Goal: Information Seeking & Learning: Learn about a topic

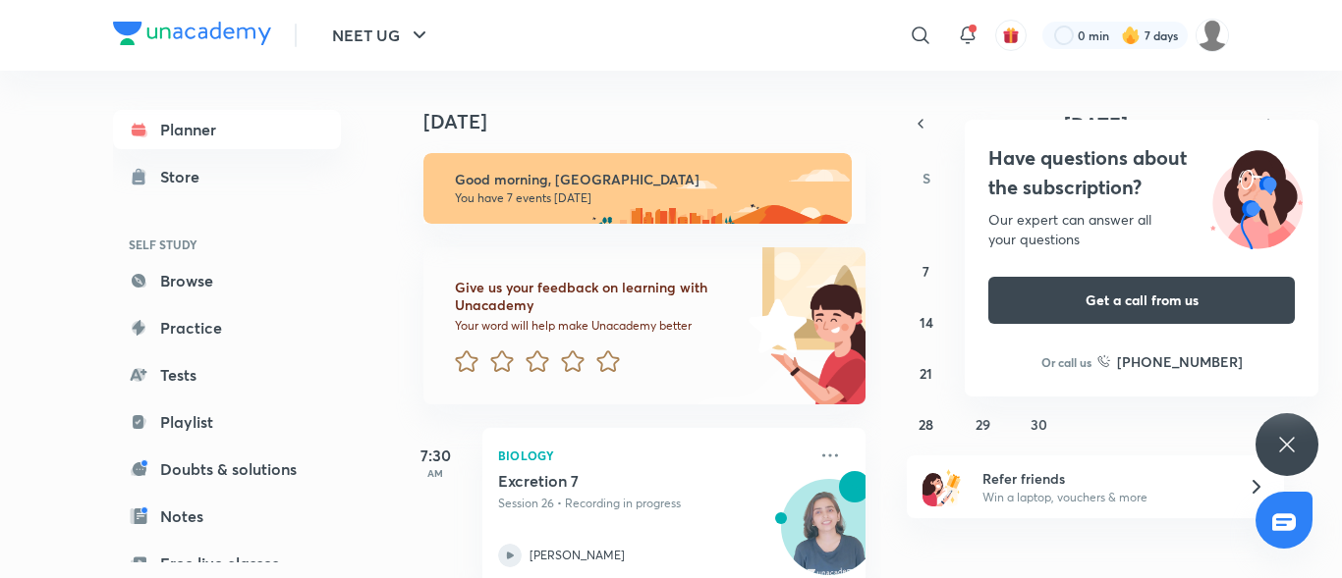
click at [1288, 431] on div "Have questions about the subscription? Our expert can answer all your questions…" at bounding box center [1286, 444] width 63 height 63
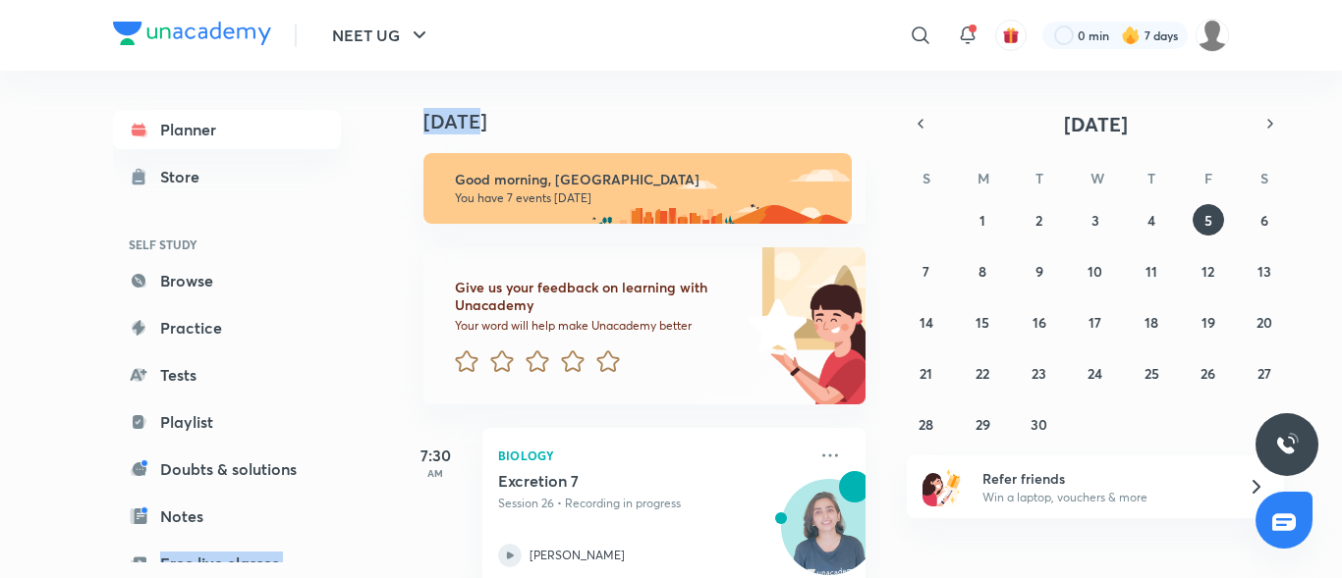
drag, startPoint x: 42, startPoint y: 617, endPoint x: 561, endPoint y: 68, distance: 755.1
click at [561, 68] on div "NEET UG ​ 0 min 7 days Planner Store SELF STUDY Browse Practice Tests Playlist …" at bounding box center [671, 289] width 1342 height 578
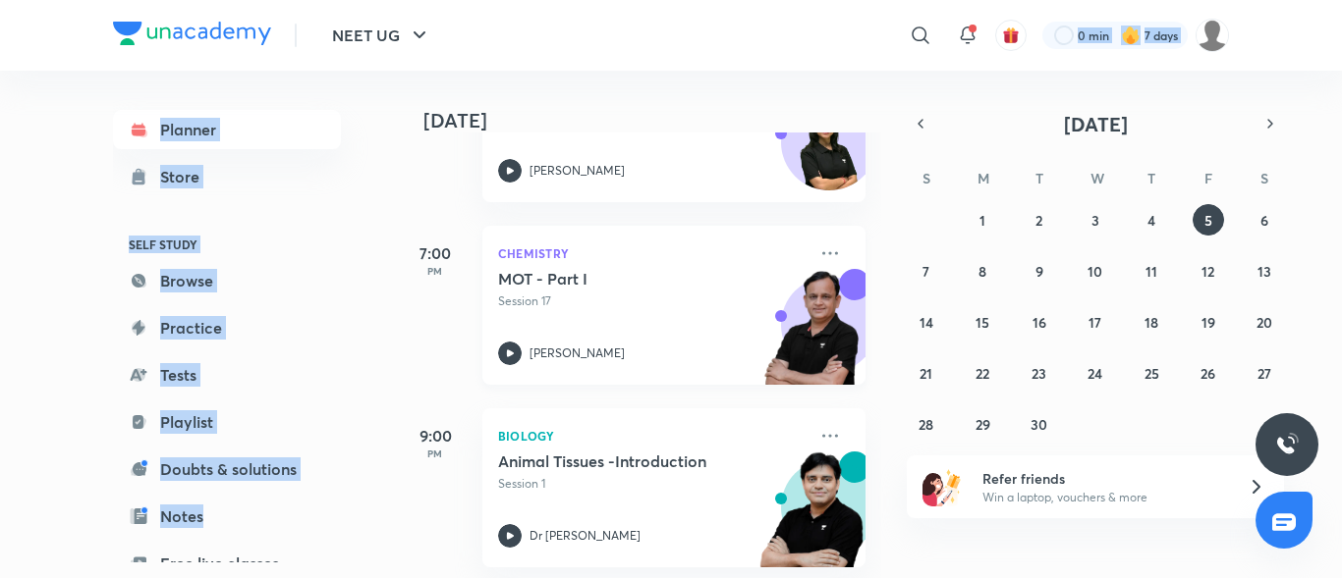
scroll to position [1135, 0]
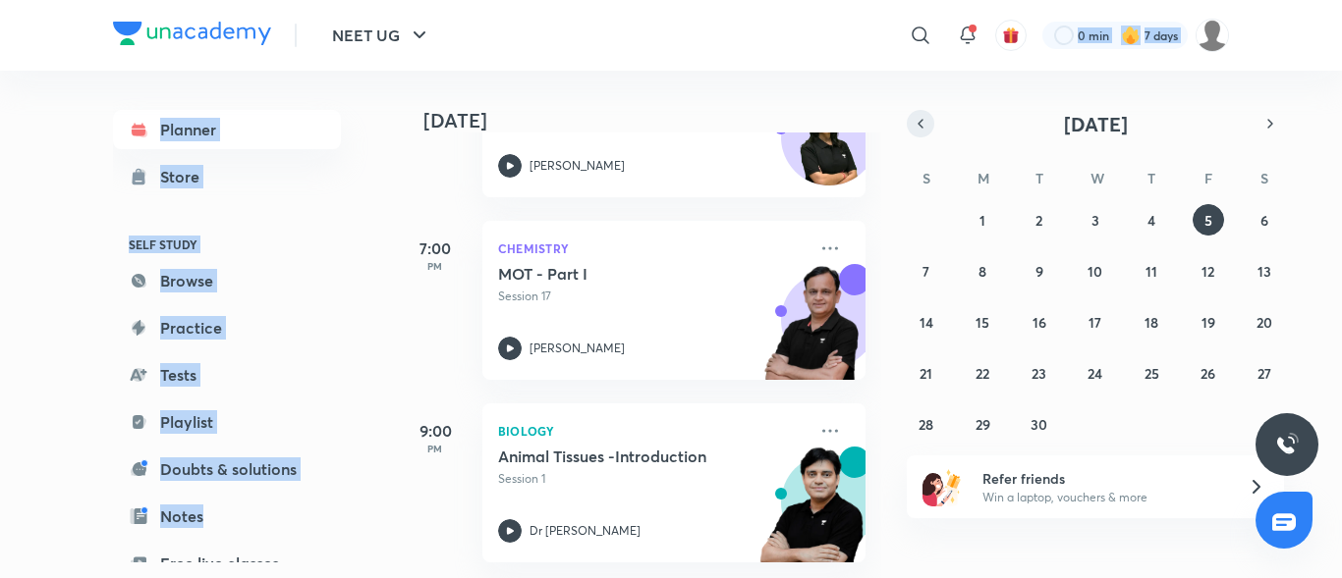
click at [919, 126] on icon "button" at bounding box center [920, 124] width 16 height 18
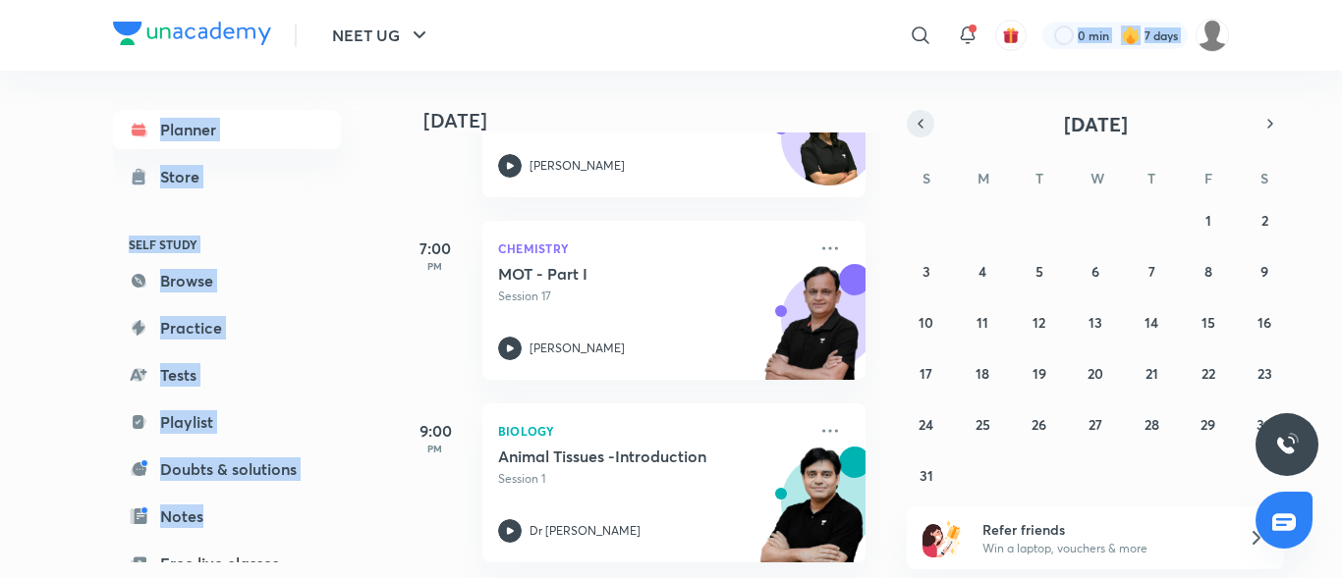
click at [919, 126] on icon "button" at bounding box center [920, 124] width 16 height 18
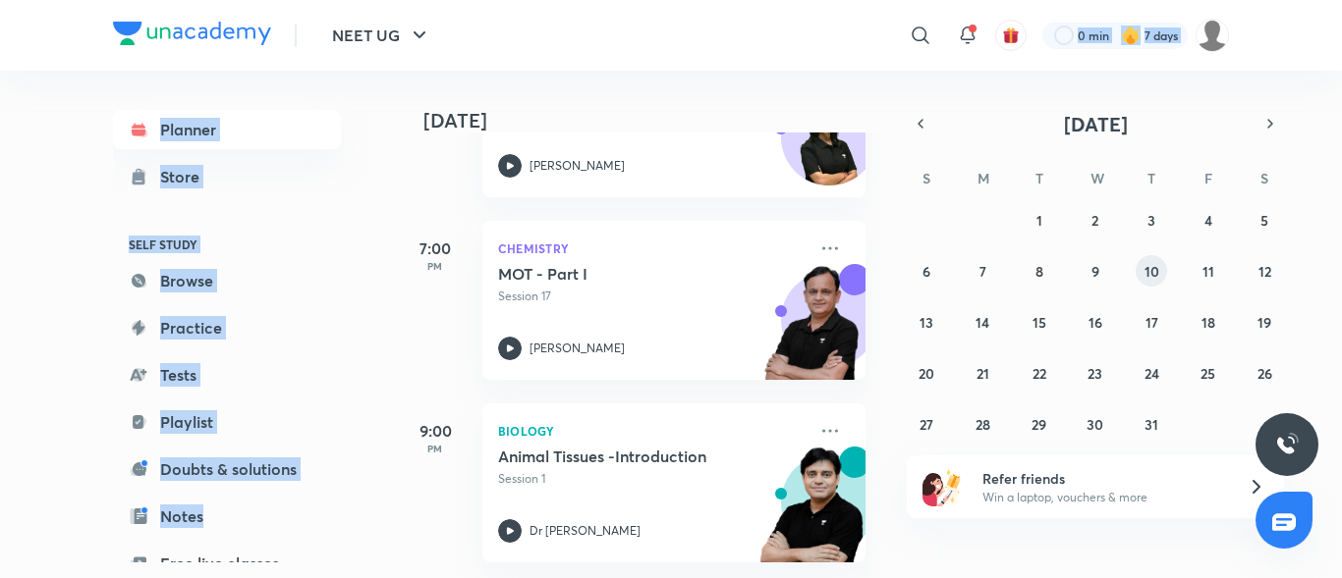
click at [1152, 263] on abbr "10" at bounding box center [1151, 271] width 15 height 19
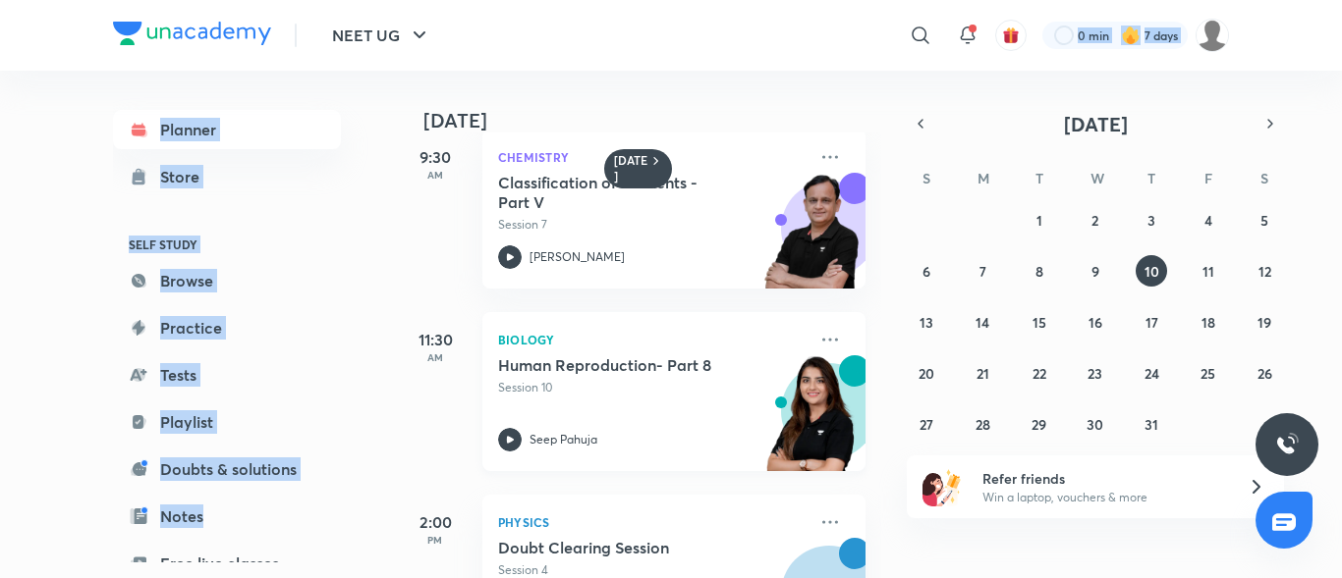
scroll to position [491, 0]
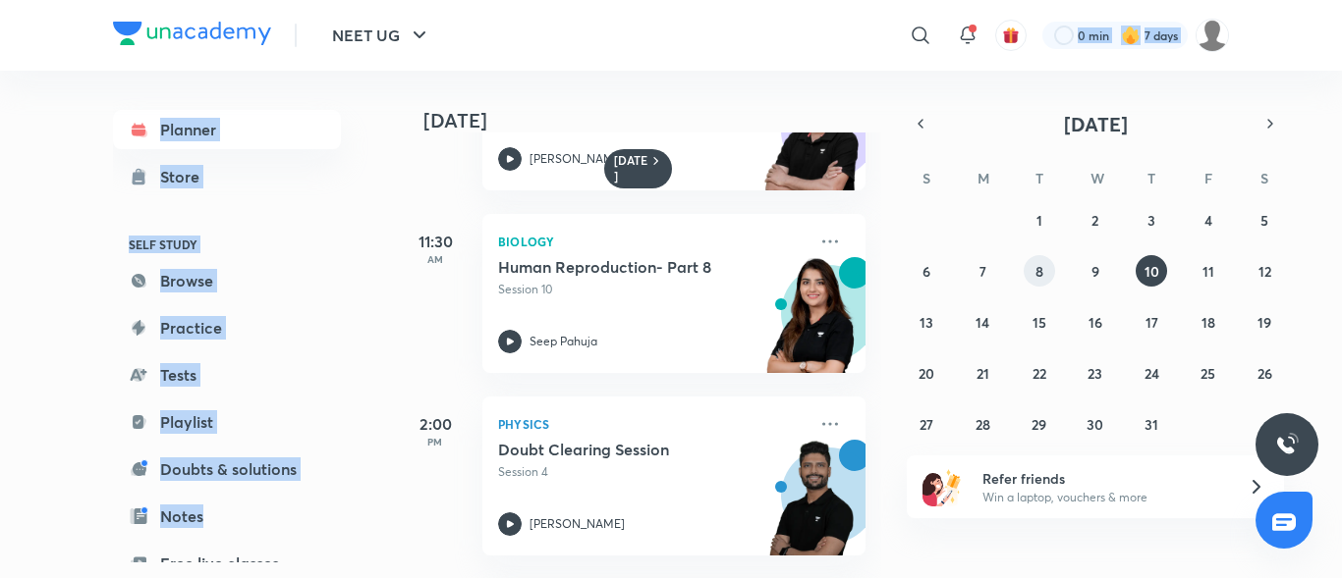
click at [1047, 273] on button "8" at bounding box center [1038, 270] width 31 height 31
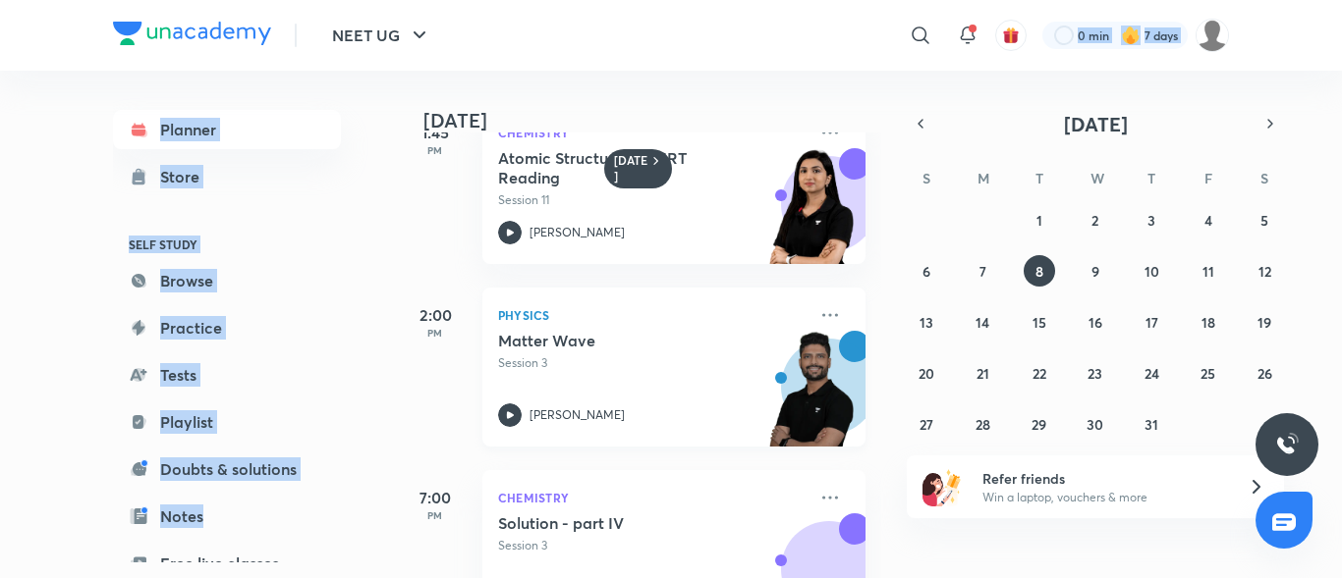
scroll to position [682, 0]
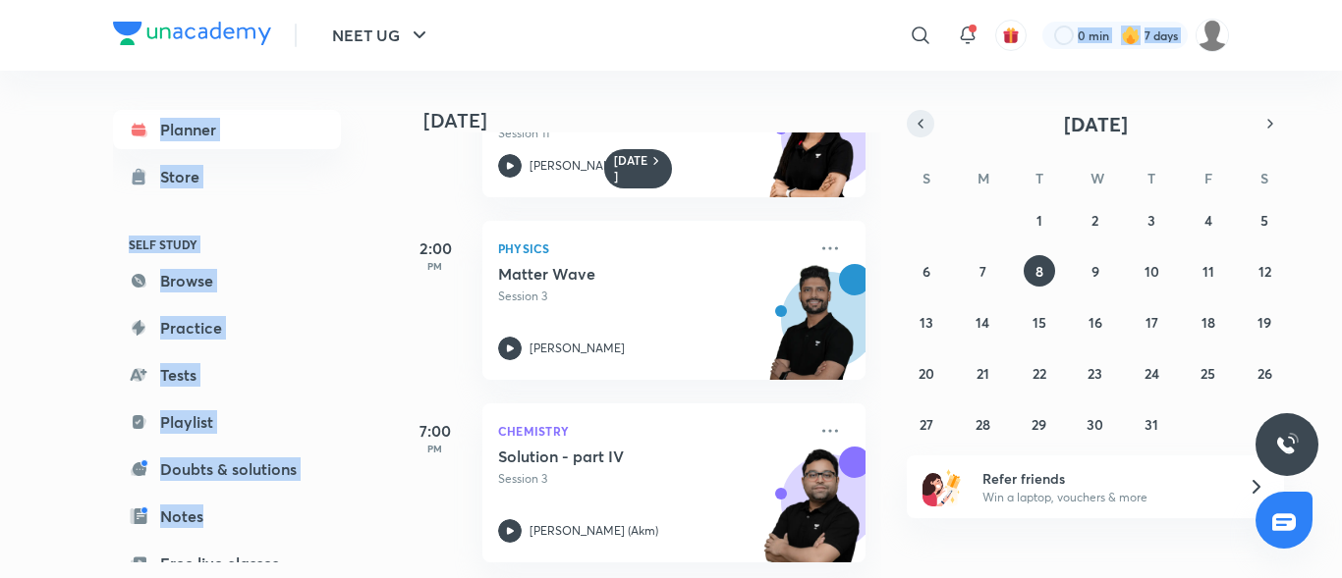
click at [915, 118] on icon "button" at bounding box center [920, 124] width 16 height 18
click at [1265, 228] on abbr "7" at bounding box center [1264, 220] width 7 height 19
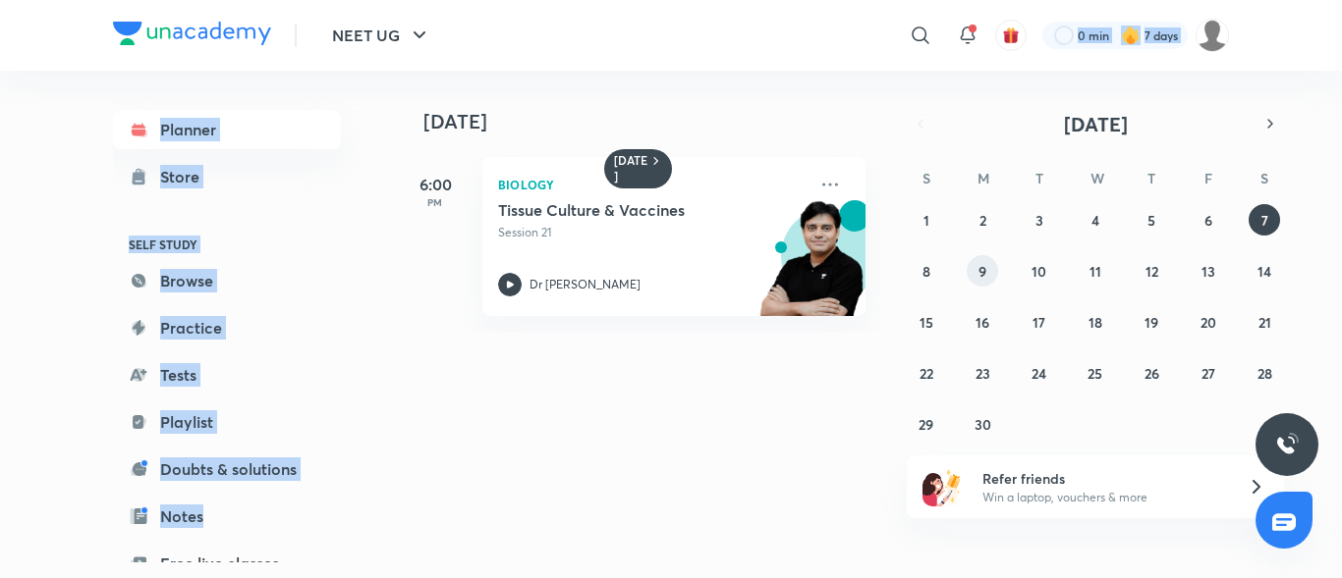
click at [979, 275] on abbr "9" at bounding box center [982, 271] width 8 height 19
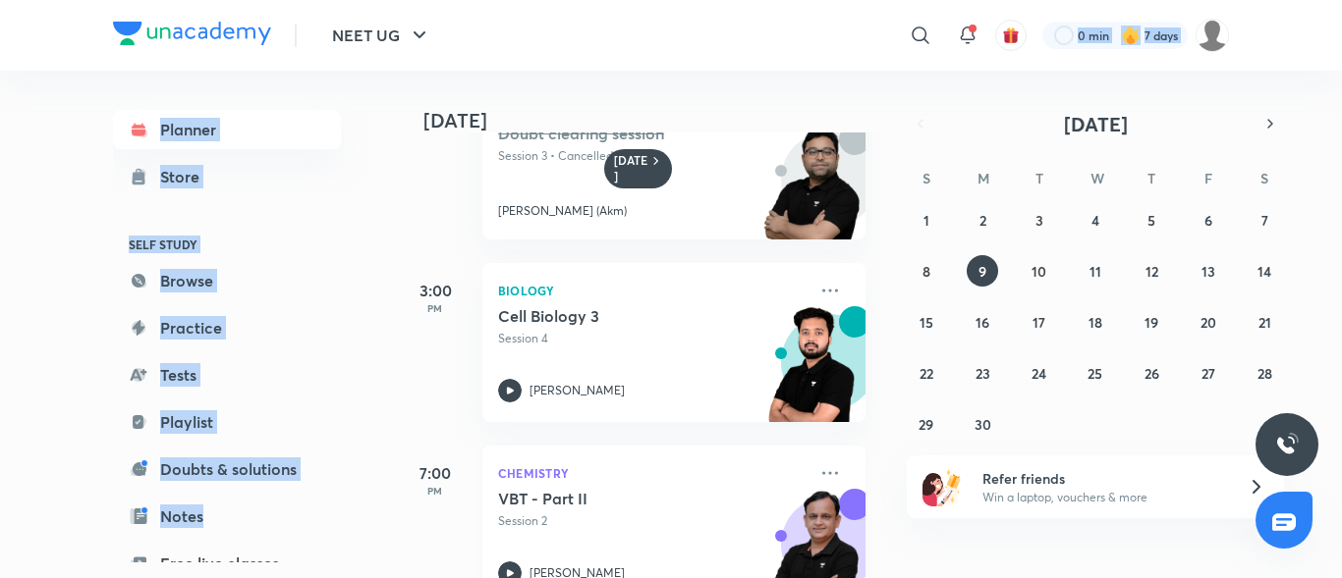
scroll to position [375, 0]
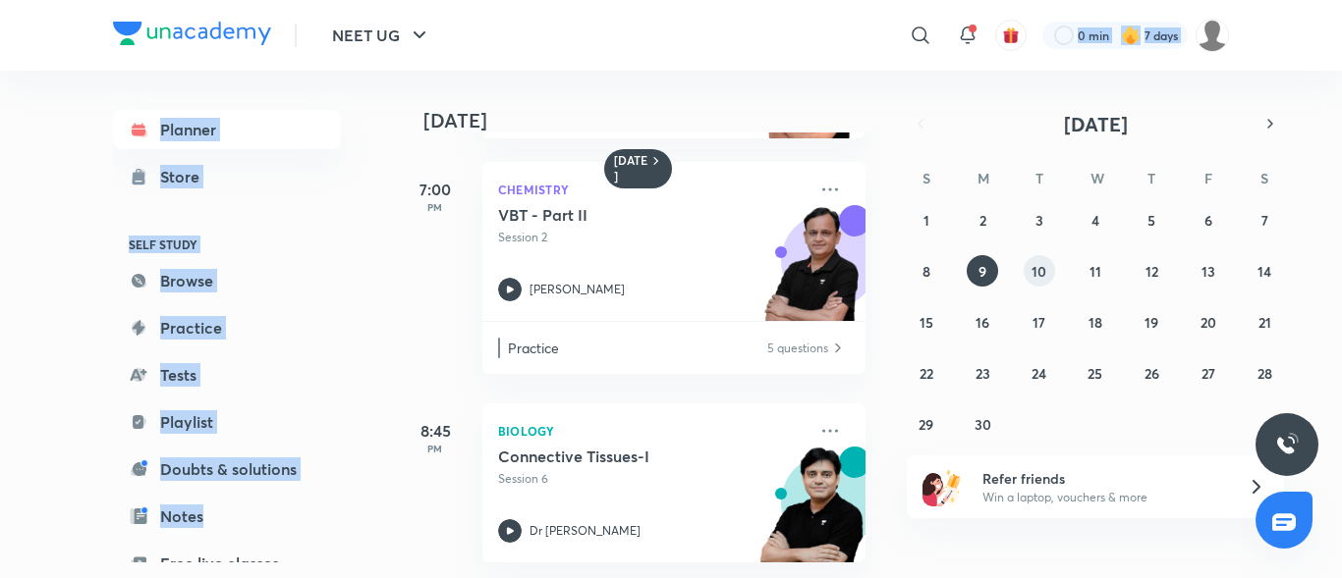
click at [1031, 275] on abbr "10" at bounding box center [1038, 271] width 15 height 19
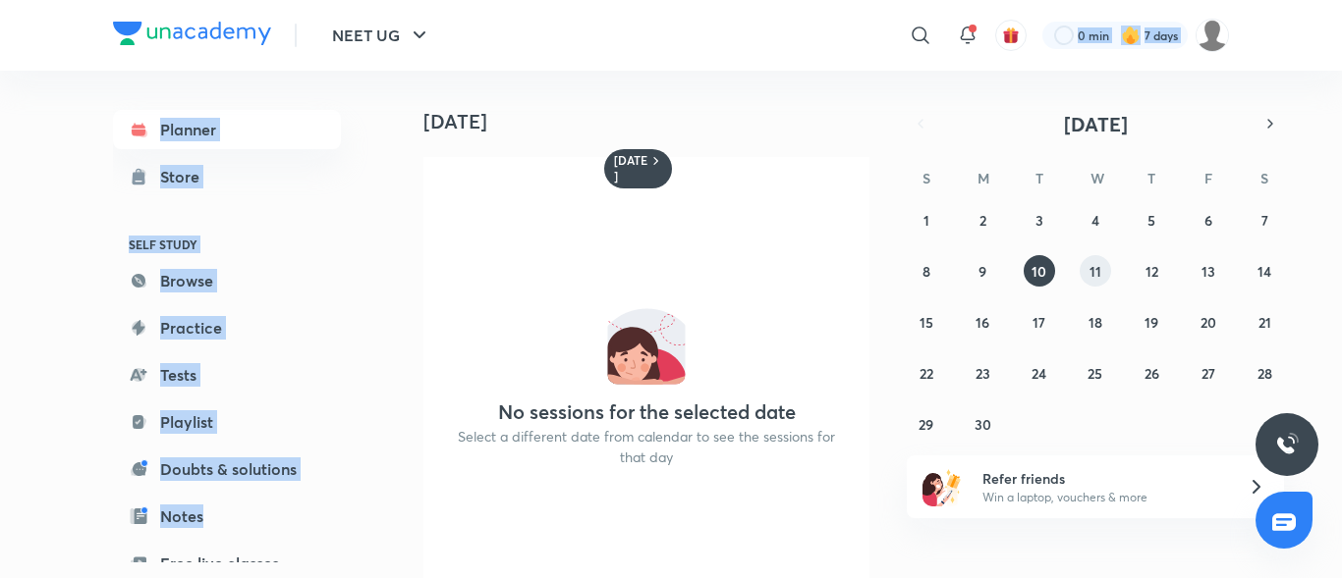
click at [1086, 270] on button "11" at bounding box center [1094, 270] width 31 height 31
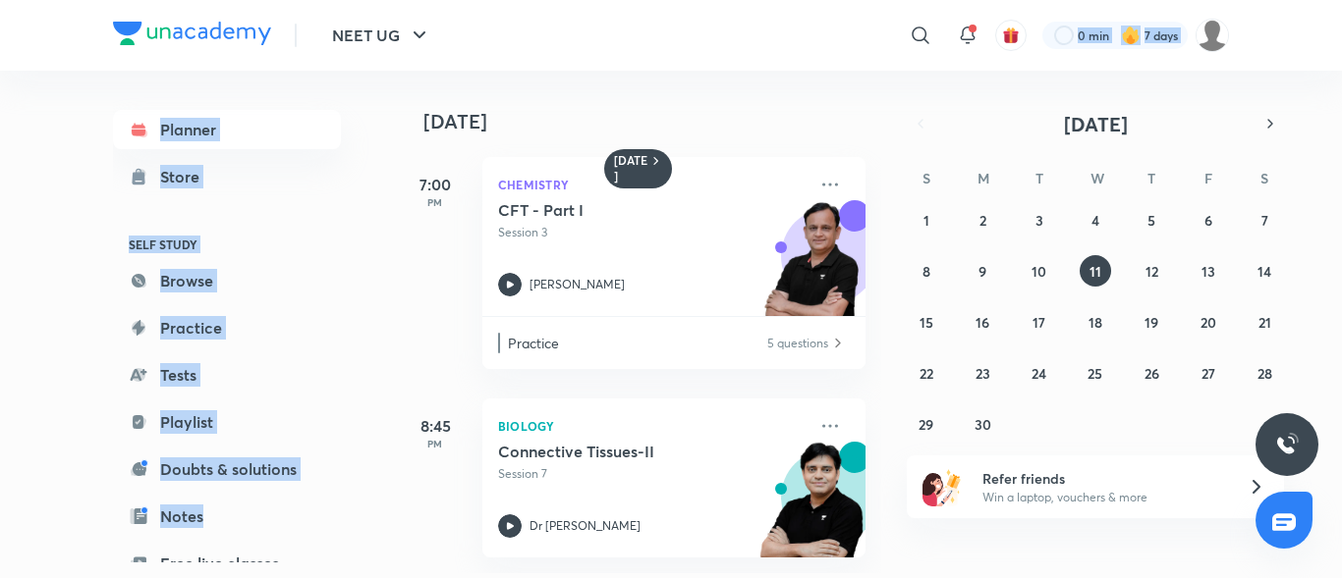
scroll to position [0, 0]
click at [929, 323] on abbr "15" at bounding box center [926, 322] width 14 height 19
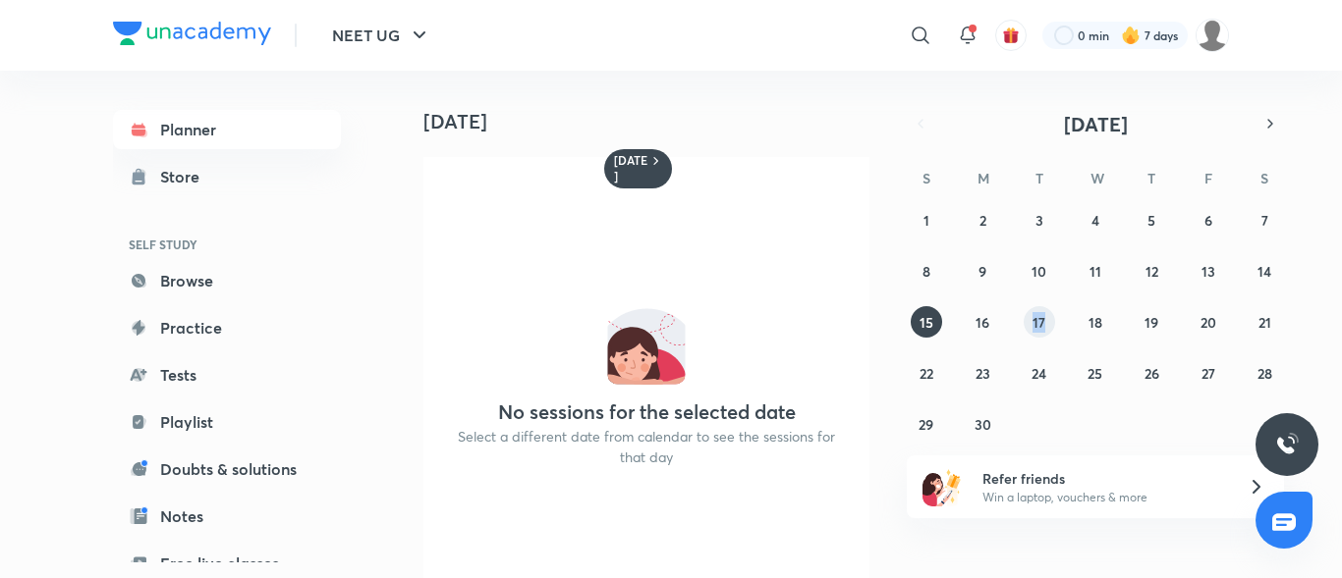
drag, startPoint x: 996, startPoint y: 333, endPoint x: 1045, endPoint y: 320, distance: 50.7
click at [1045, 320] on div "1 2 3 4 5 6 7 8 9 10 11 12 13 14 15 16 17 18 19 20 21 22 23 24 25 26 27 28 29 3…" at bounding box center [1094, 322] width 377 height 236
click at [1045, 318] on button "17" at bounding box center [1038, 321] width 31 height 31
click at [984, 379] on abbr "23" at bounding box center [982, 373] width 15 height 19
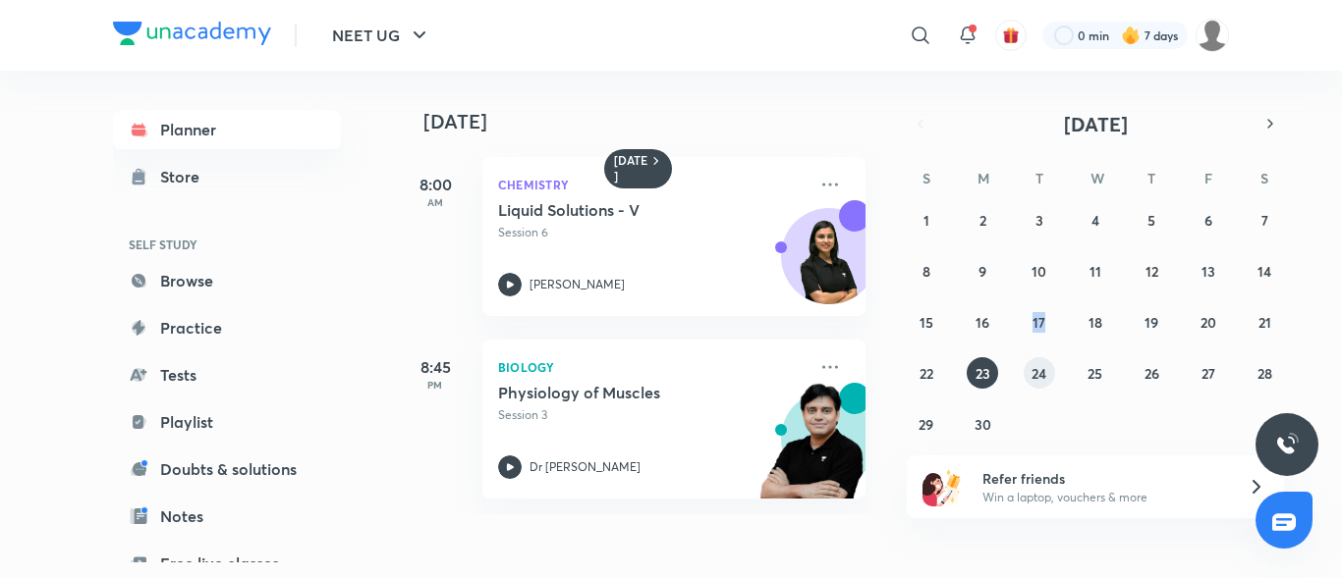
click at [1034, 380] on button "24" at bounding box center [1038, 372] width 31 height 31
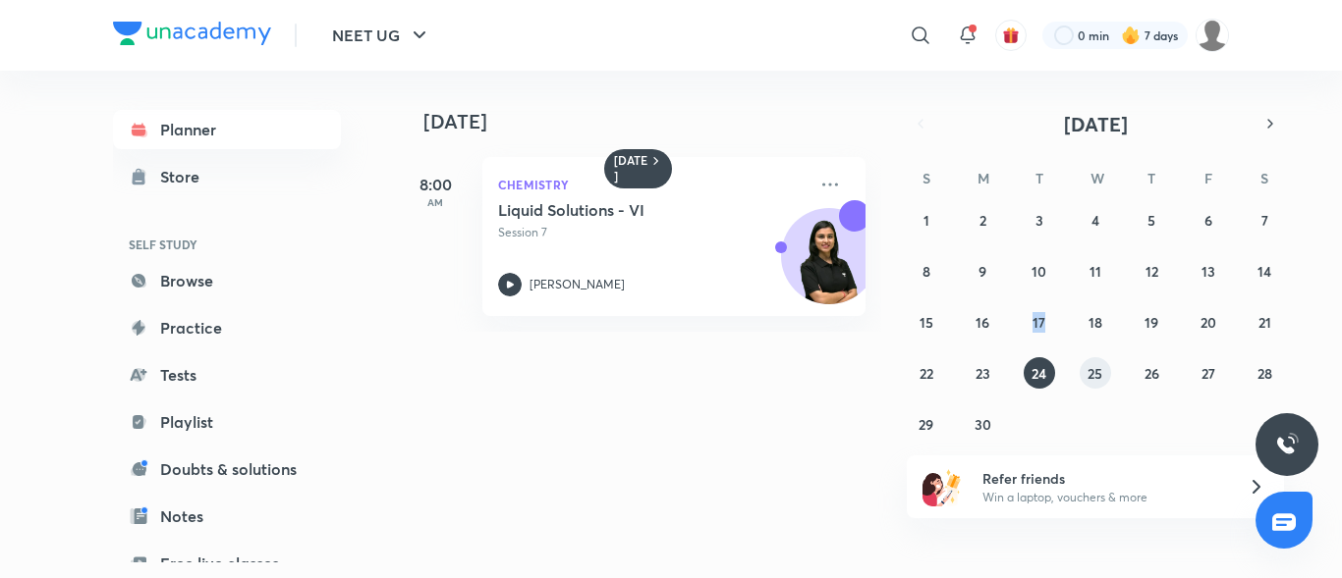
click at [1084, 372] on button "25" at bounding box center [1094, 372] width 31 height 31
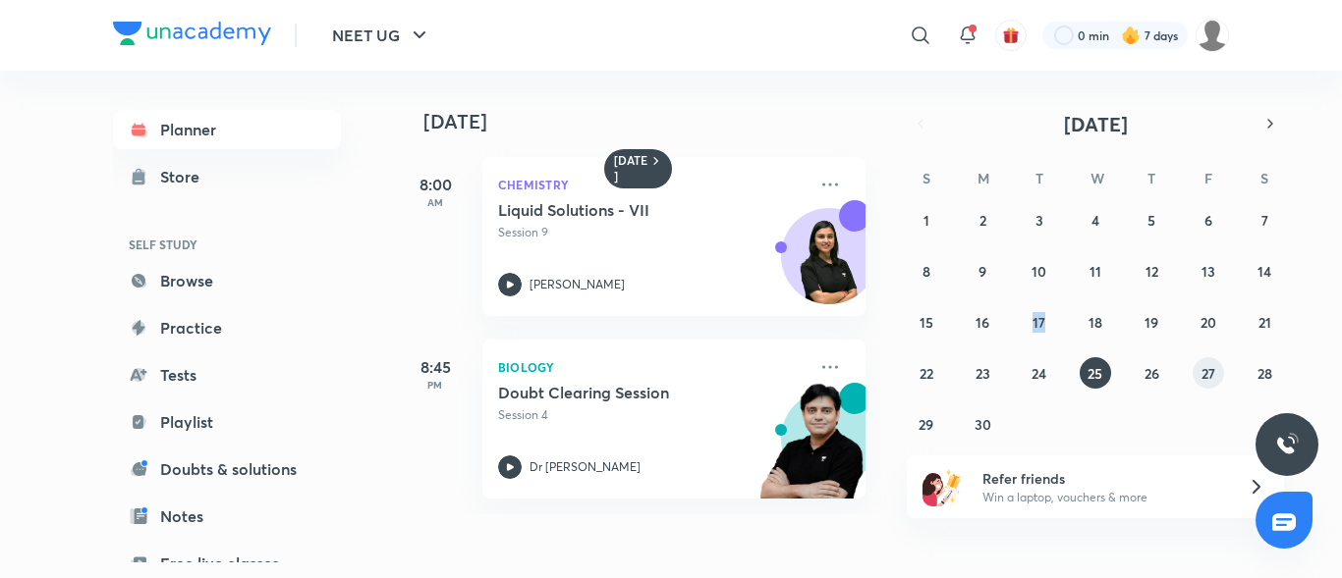
click at [1214, 367] on abbr "27" at bounding box center [1208, 373] width 14 height 19
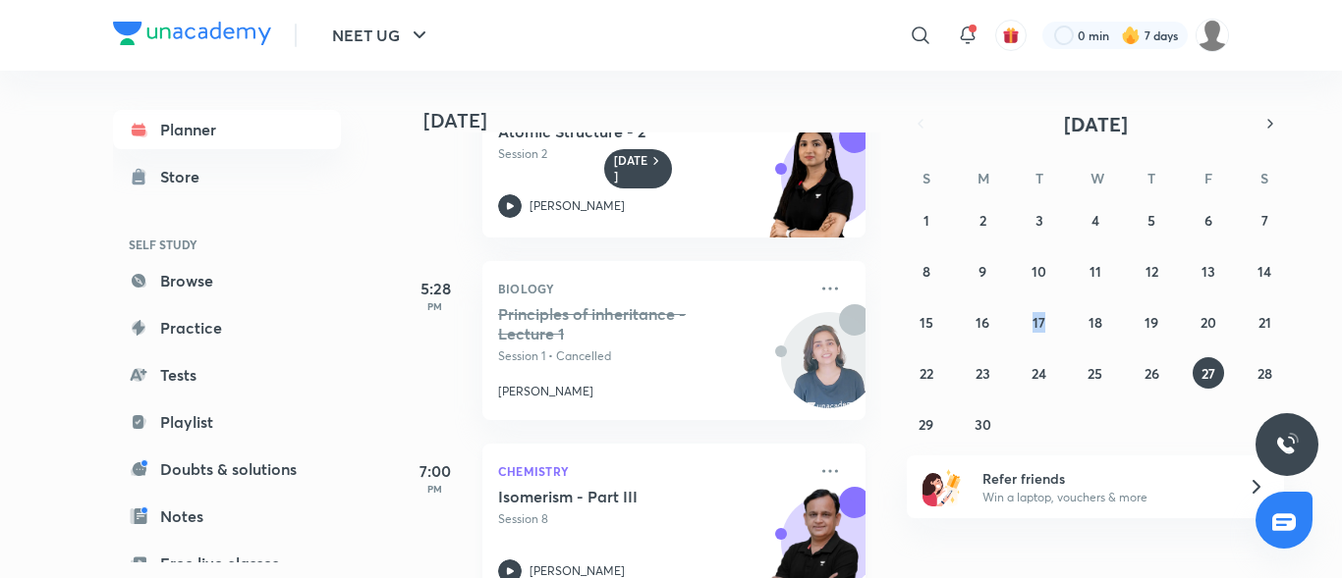
scroll to position [1047, 0]
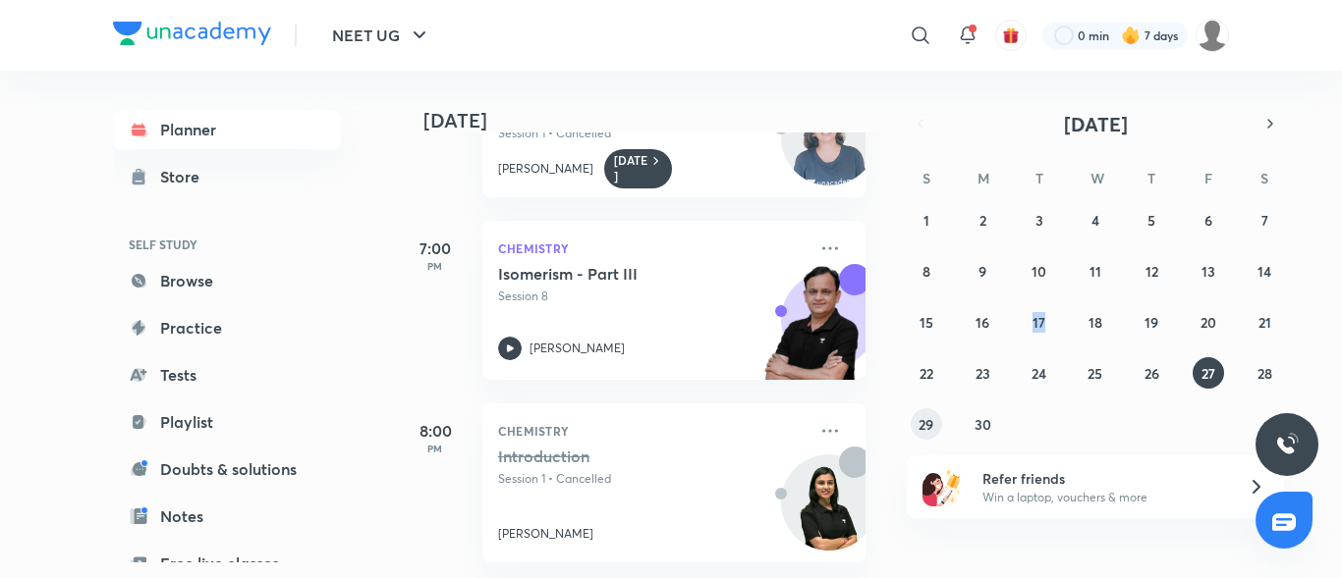
click at [931, 425] on abbr "29" at bounding box center [925, 424] width 15 height 19
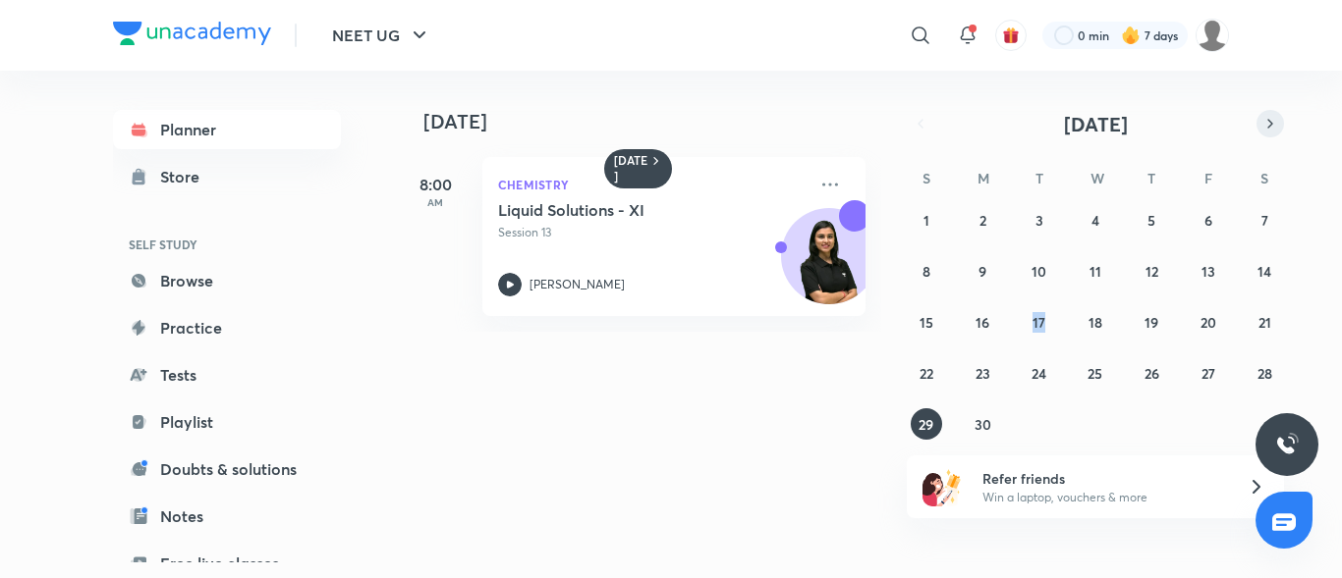
click at [1274, 127] on icon "button" at bounding box center [1270, 124] width 16 height 18
click at [1085, 210] on button "2" at bounding box center [1094, 219] width 31 height 31
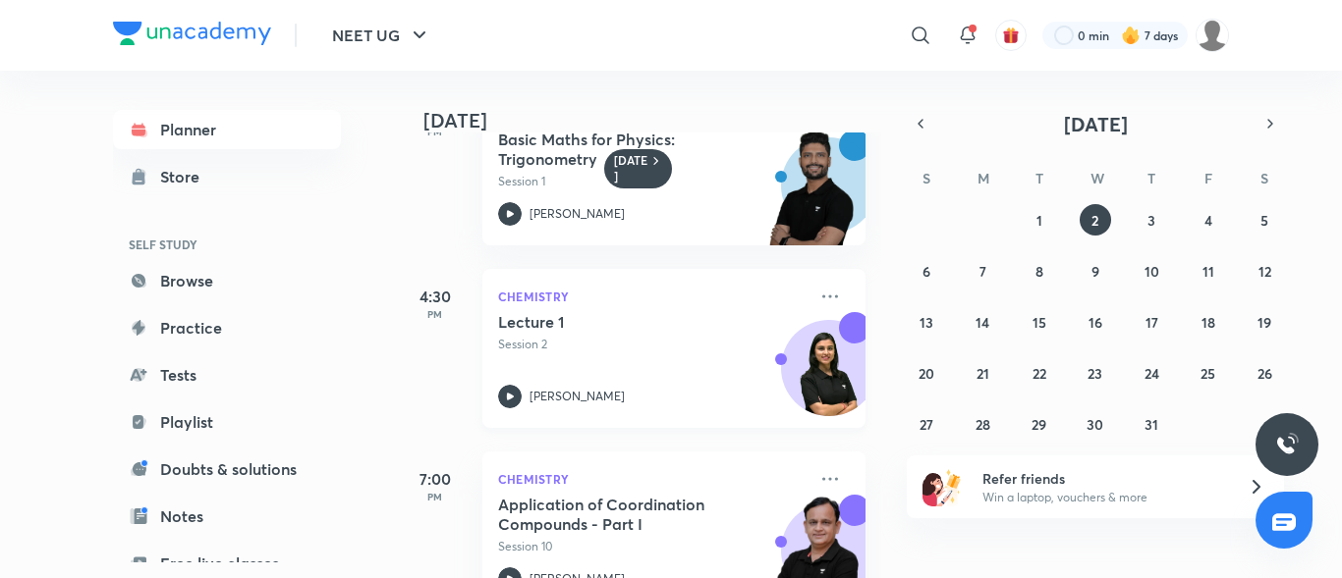
scroll to position [752, 0]
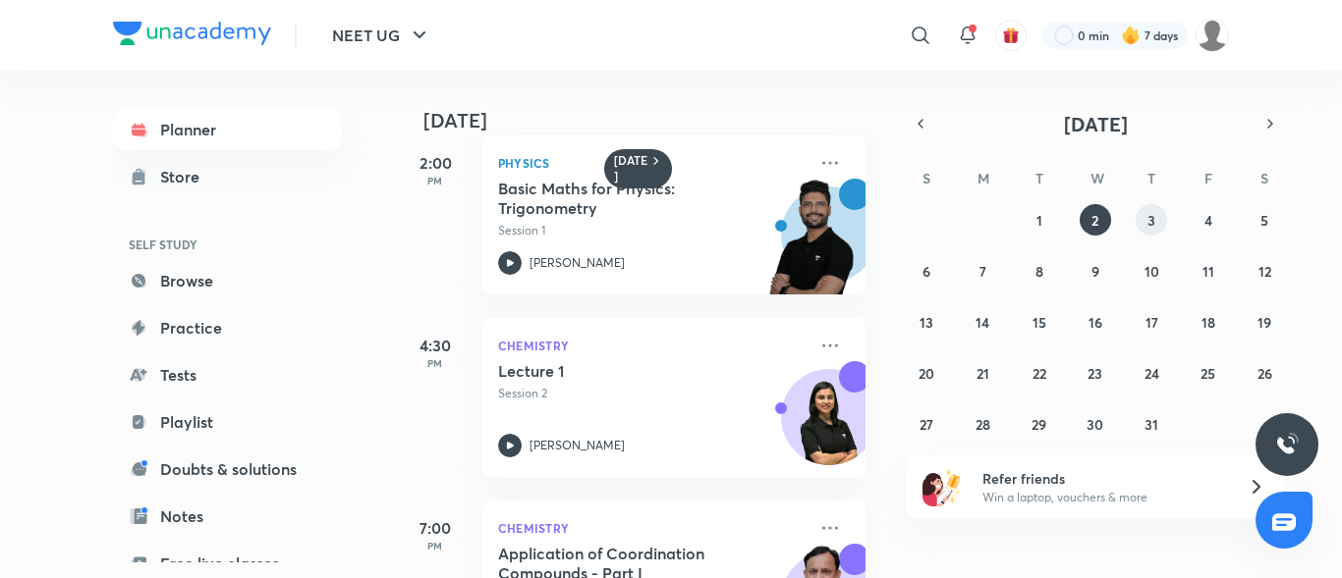
click at [1159, 213] on button "3" at bounding box center [1150, 219] width 31 height 31
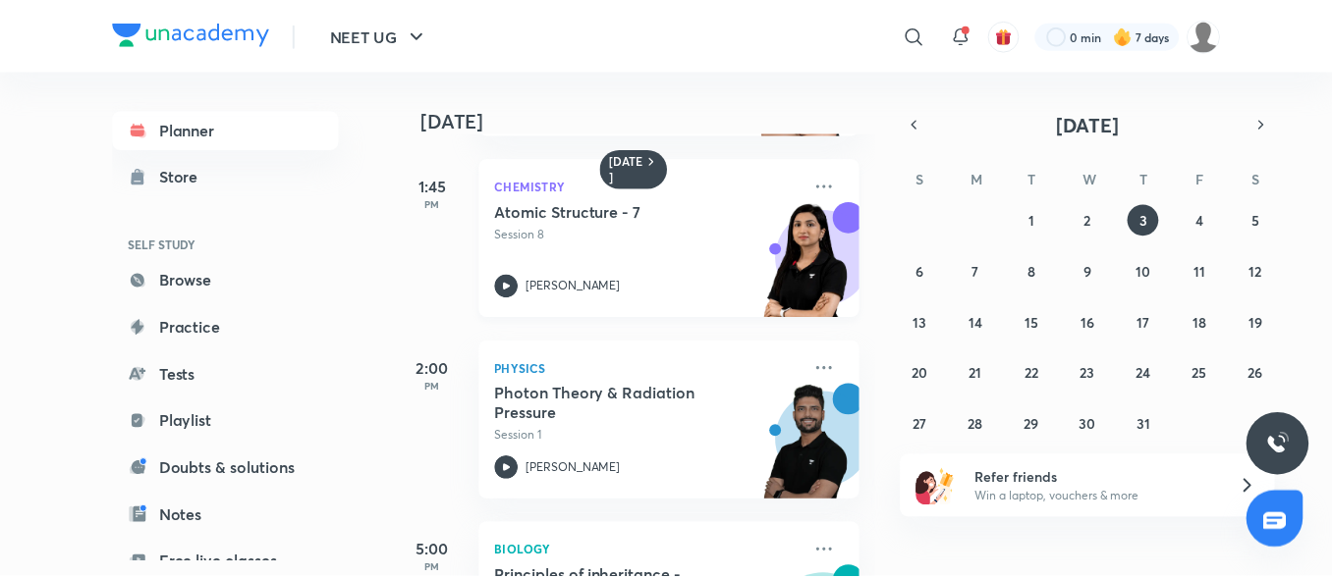
scroll to position [589, 0]
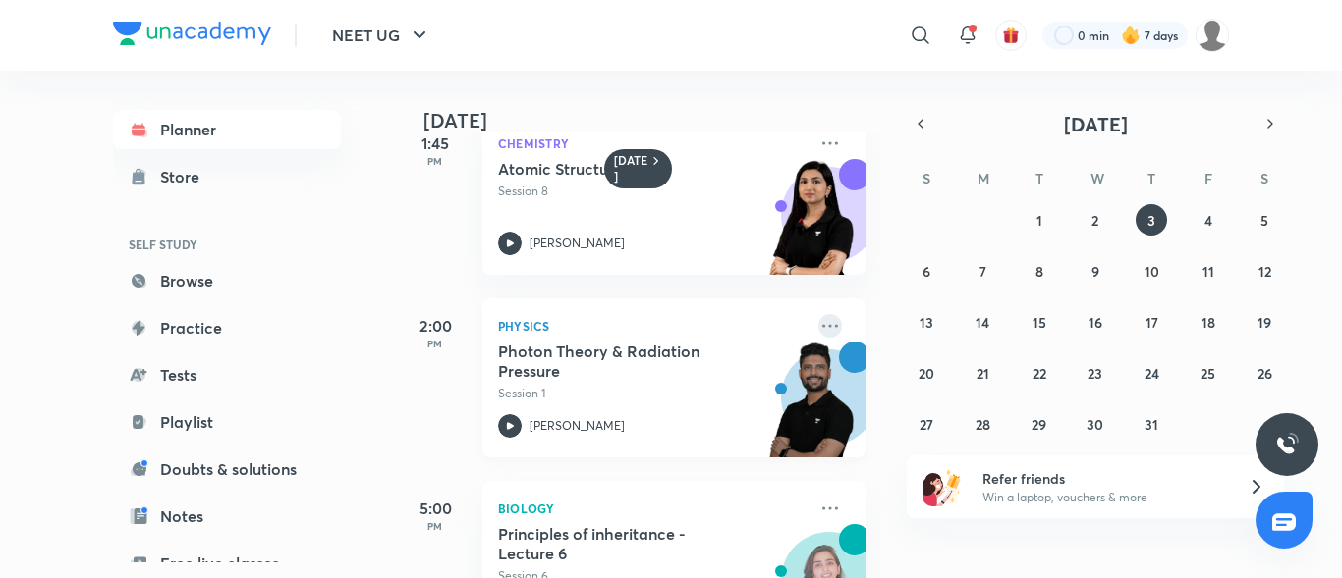
click at [822, 327] on icon at bounding box center [830, 325] width 16 height 3
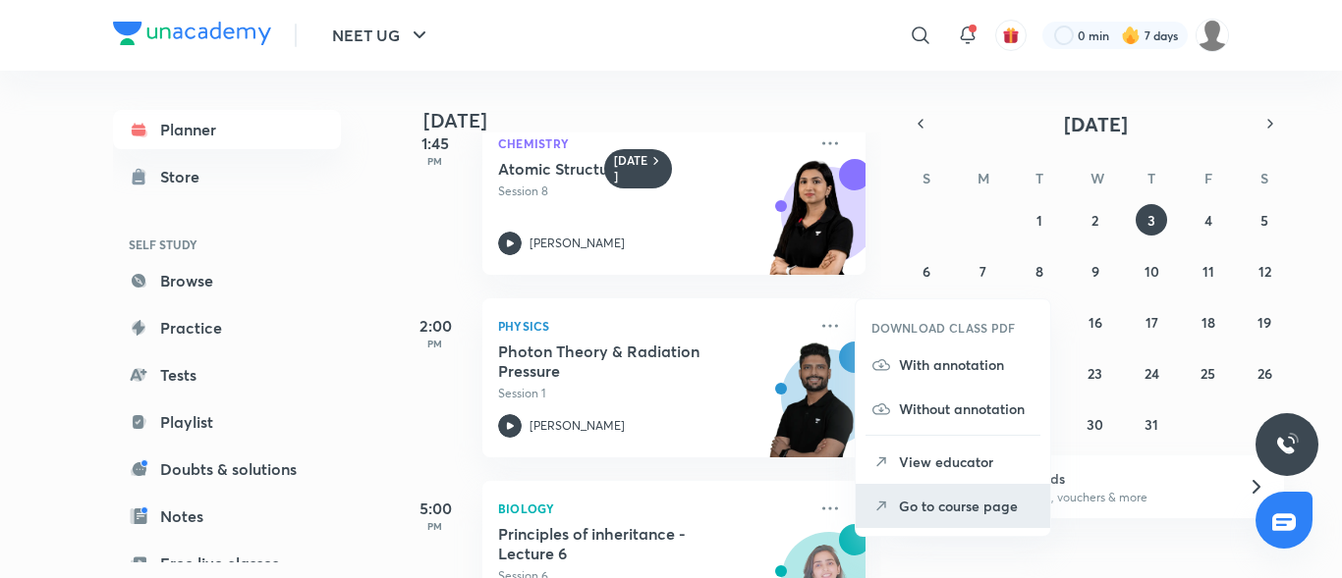
click at [906, 497] on p "Go to course page" at bounding box center [967, 506] width 136 height 21
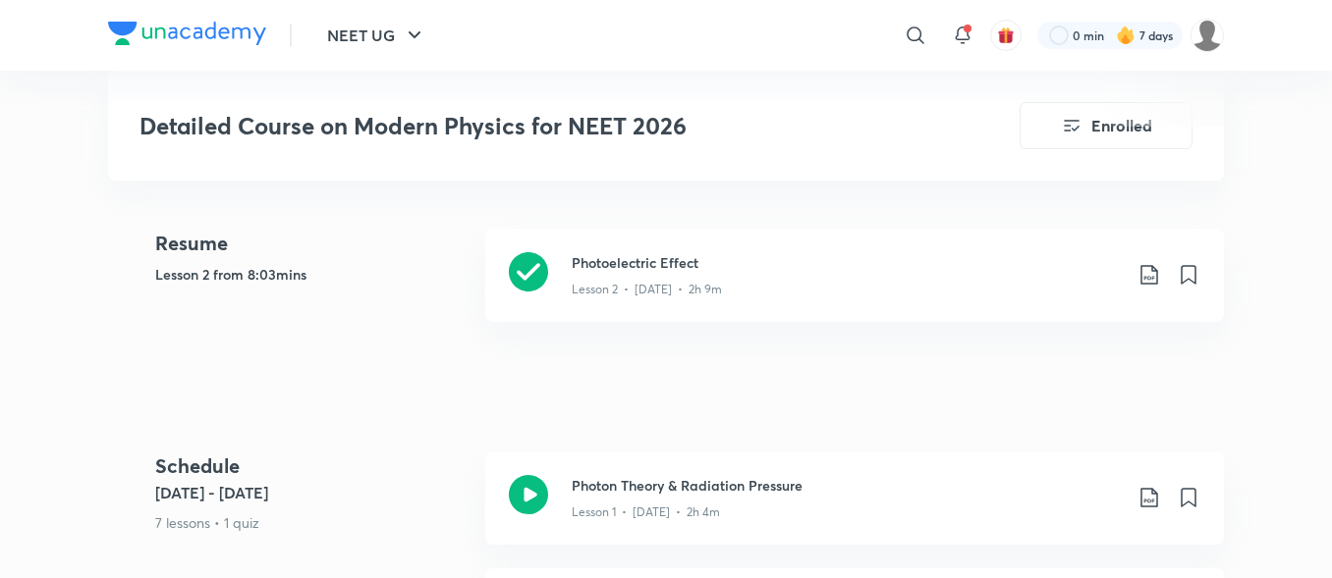
scroll to position [884, 0]
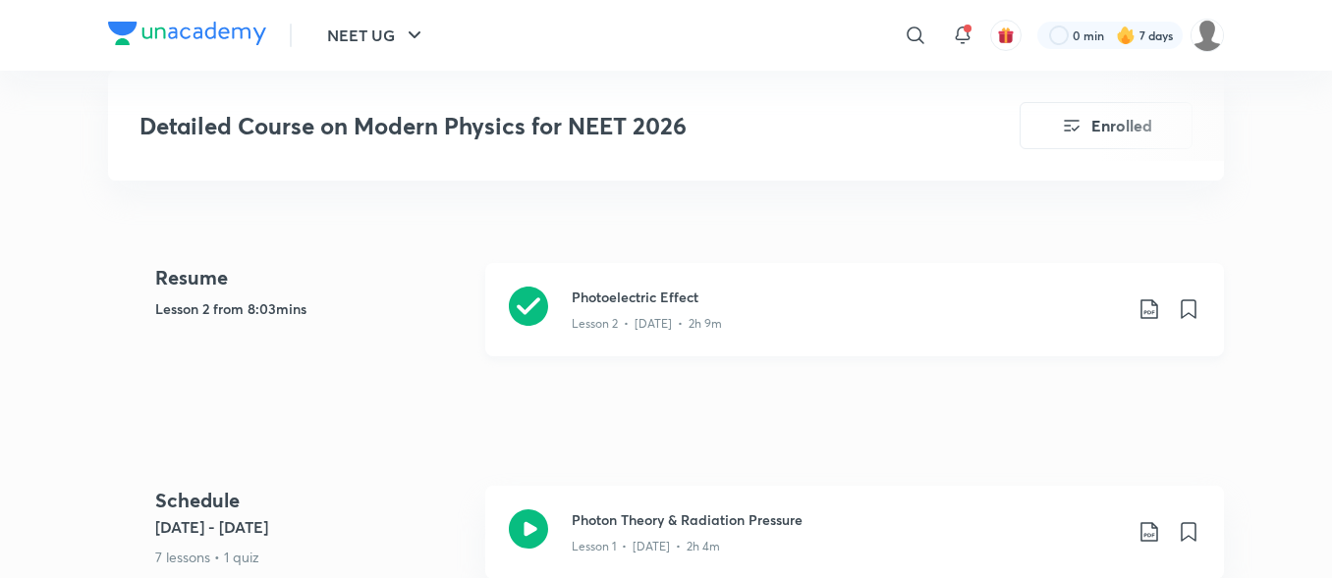
click at [808, 307] on div "Lesson 2 • [DATE] • 2h 9m" at bounding box center [847, 320] width 550 height 26
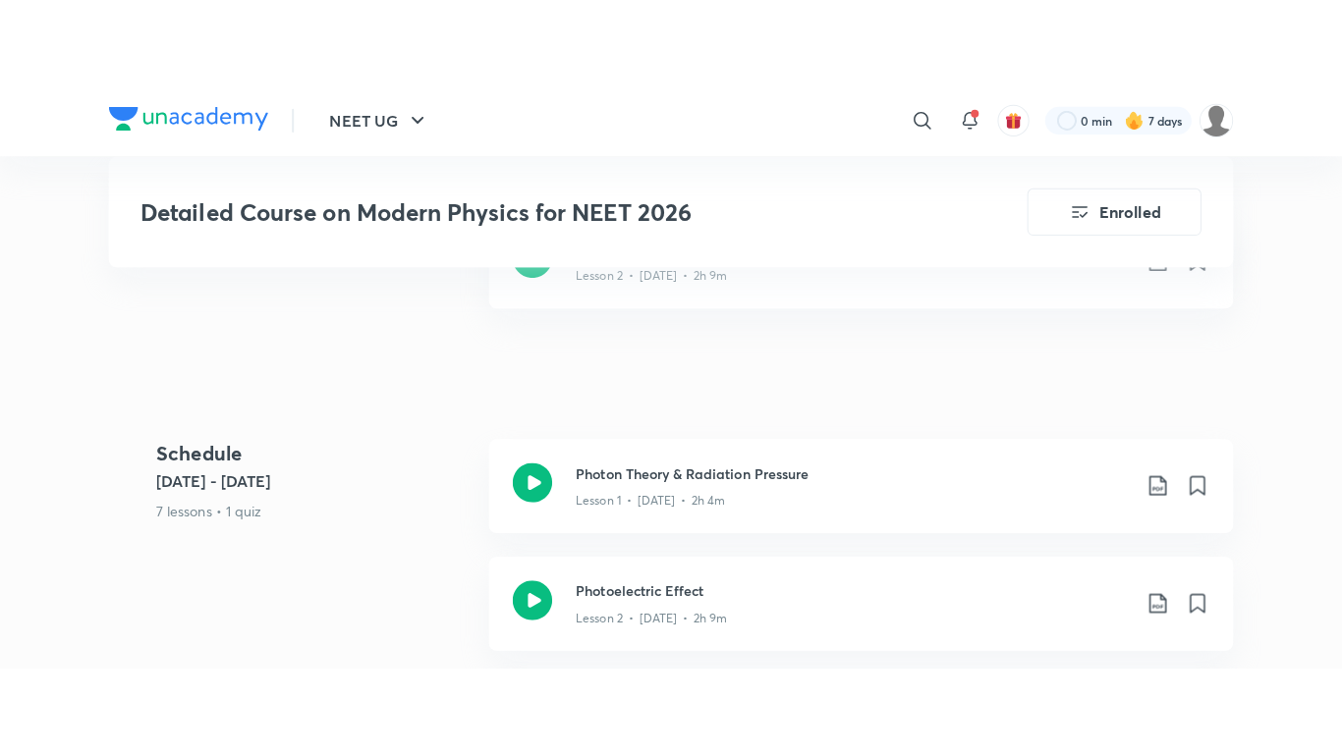
scroll to position [1277, 0]
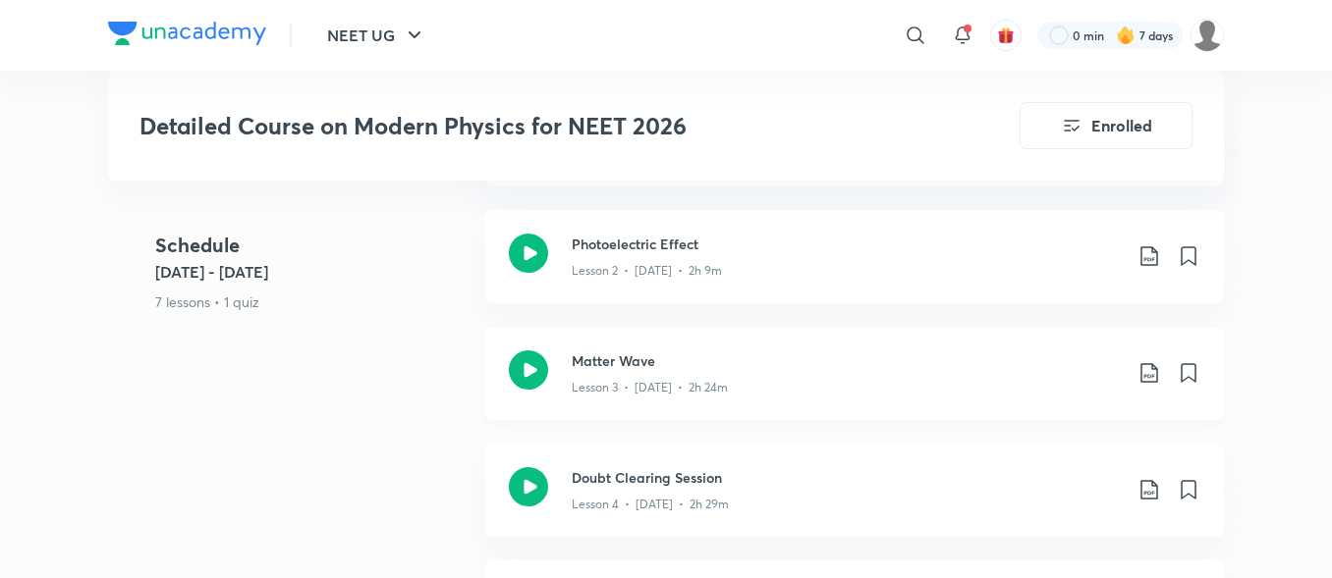
click at [670, 379] on p "Lesson 3 • [DATE] • 2h 24m" at bounding box center [650, 388] width 156 height 18
